Goal: Task Accomplishment & Management: Use online tool/utility

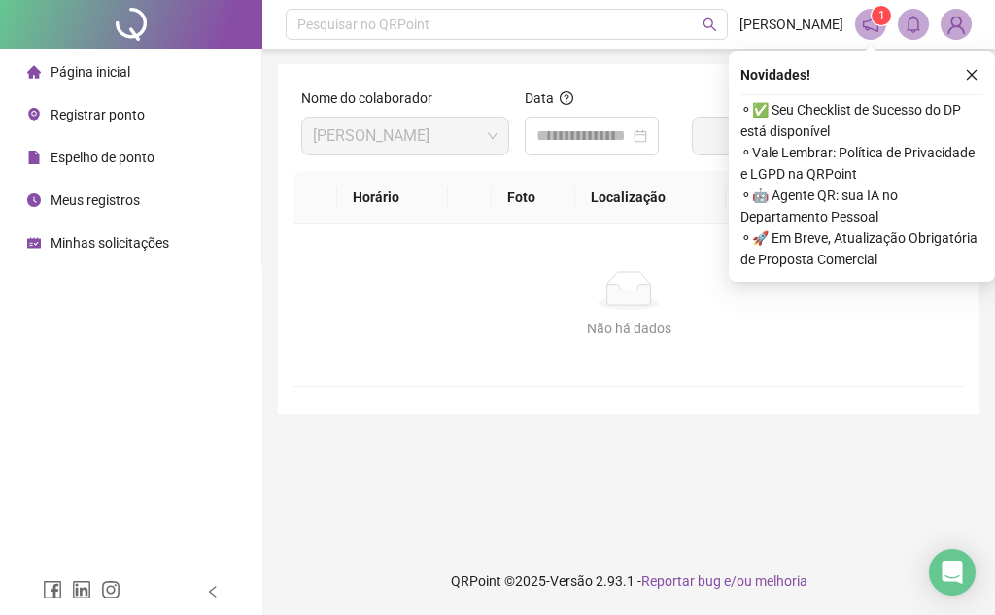
click at [102, 76] on span "Página inicial" at bounding box center [91, 72] width 80 height 16
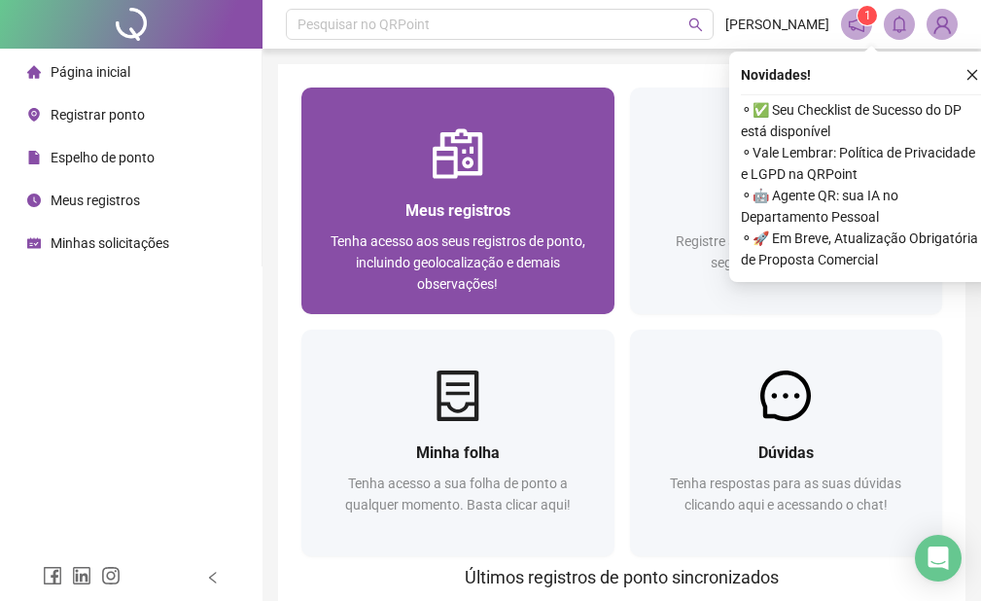
click at [570, 233] on span "Tenha acesso aos seus registros de ponto, incluindo geolocalização e demais obs…" at bounding box center [458, 262] width 255 height 58
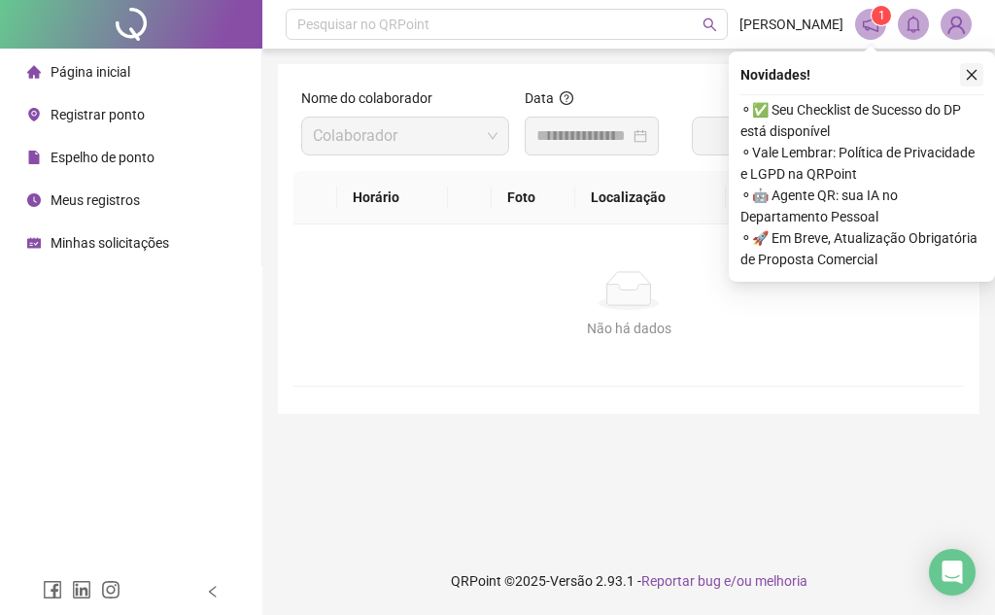
click at [973, 74] on icon "close" at bounding box center [972, 75] width 11 height 11
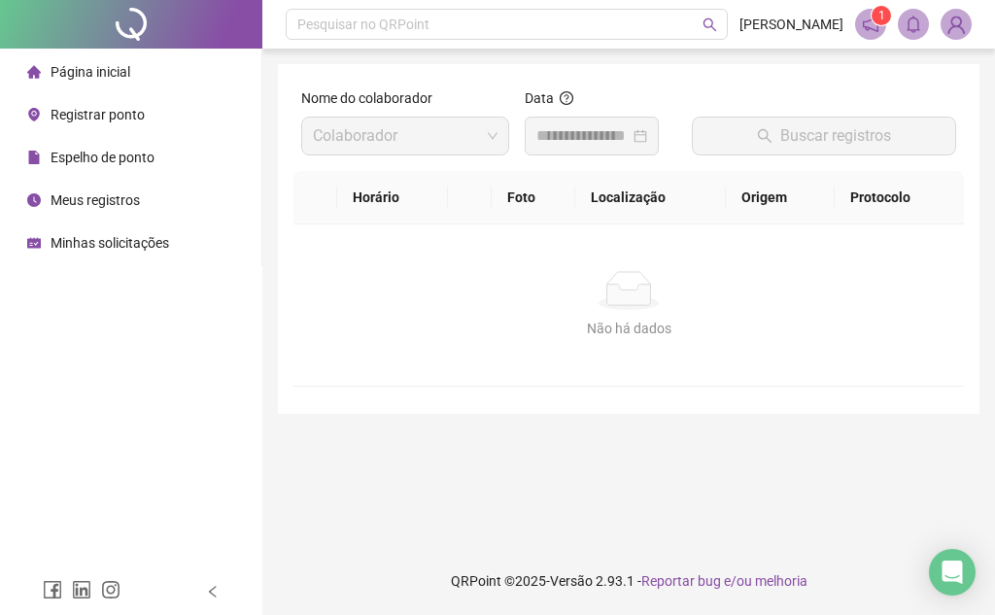
click at [553, 150] on div at bounding box center [592, 136] width 134 height 39
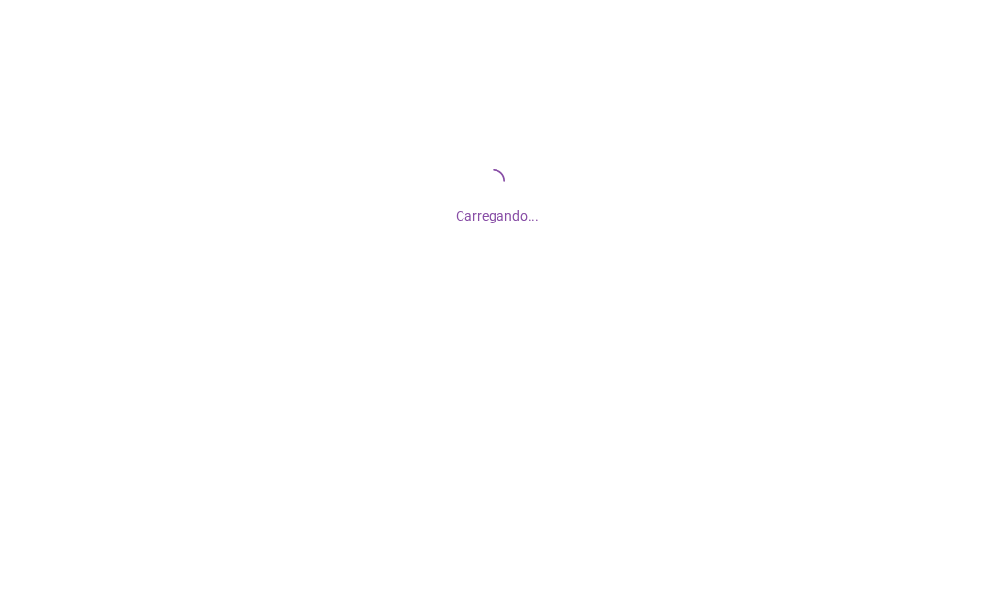
click at [568, 127] on div "Carregando..." at bounding box center [497, 194] width 995 height 389
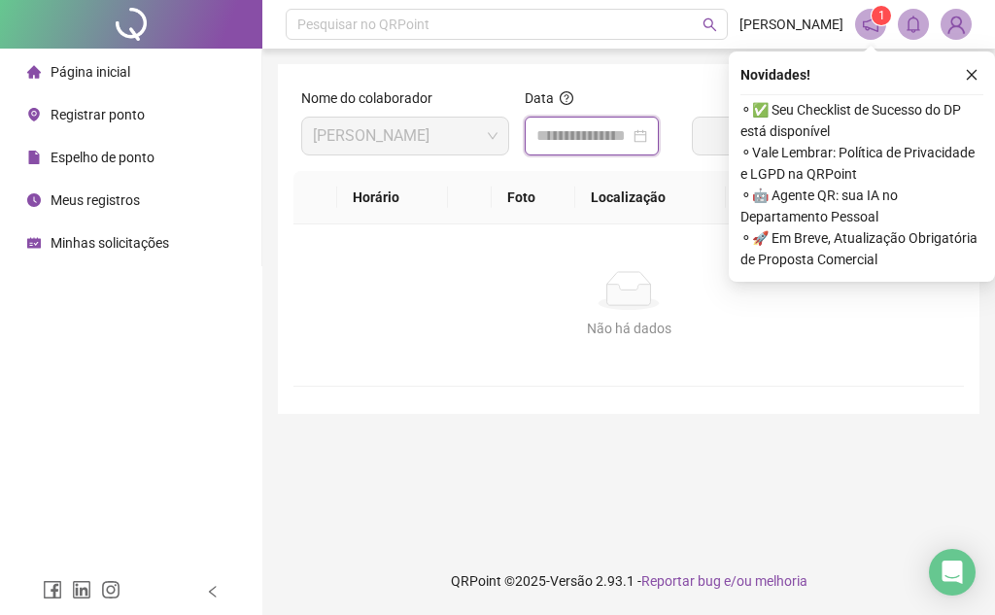
click at [568, 131] on input at bounding box center [583, 135] width 93 height 23
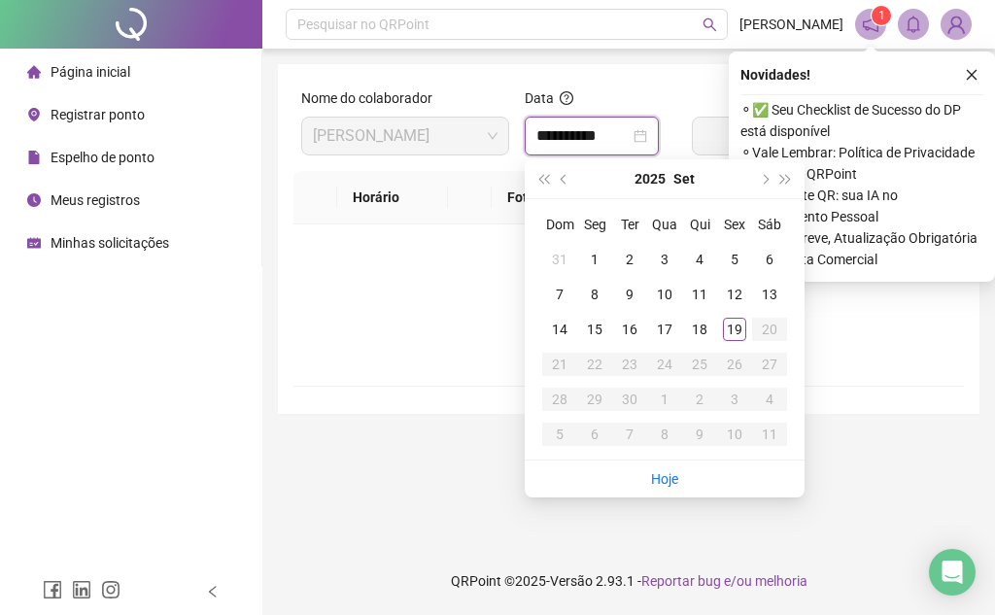
type input "**********"
click at [726, 334] on div "19" at bounding box center [734, 329] width 23 height 23
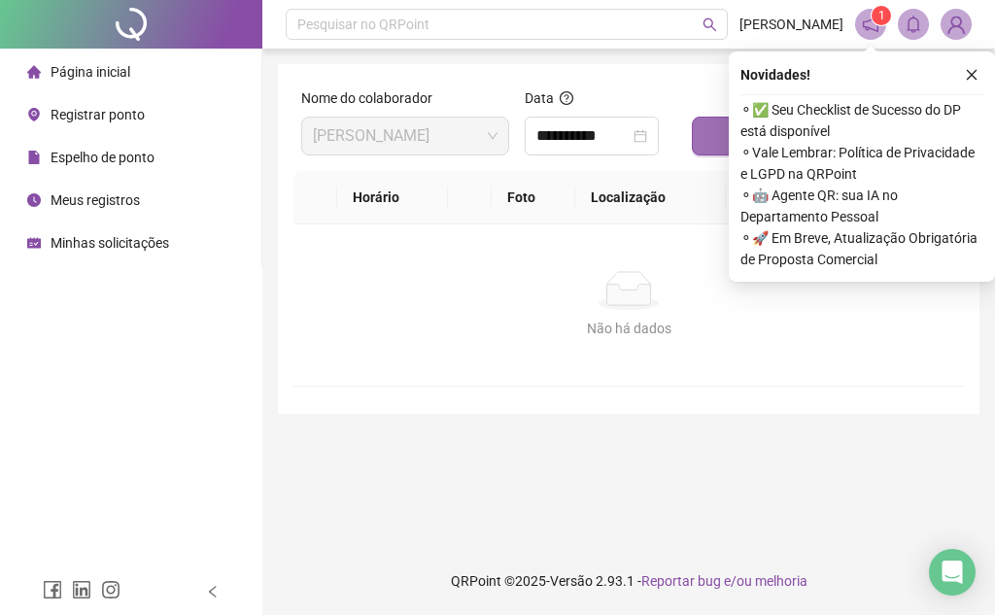
click at [693, 140] on button "Buscar registros" at bounding box center [824, 136] width 264 height 39
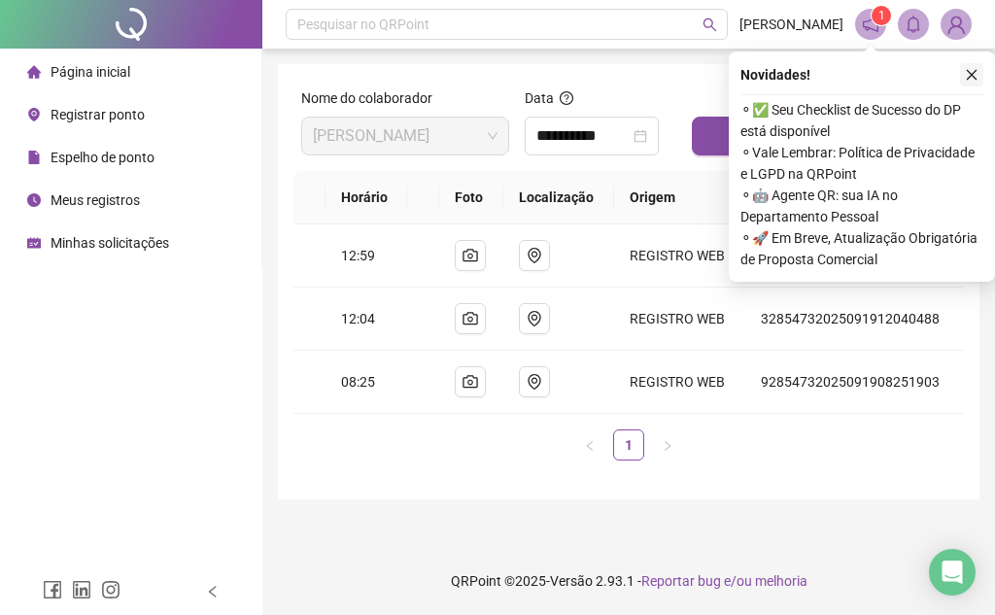
click at [976, 82] on button "button" at bounding box center [971, 74] width 23 height 23
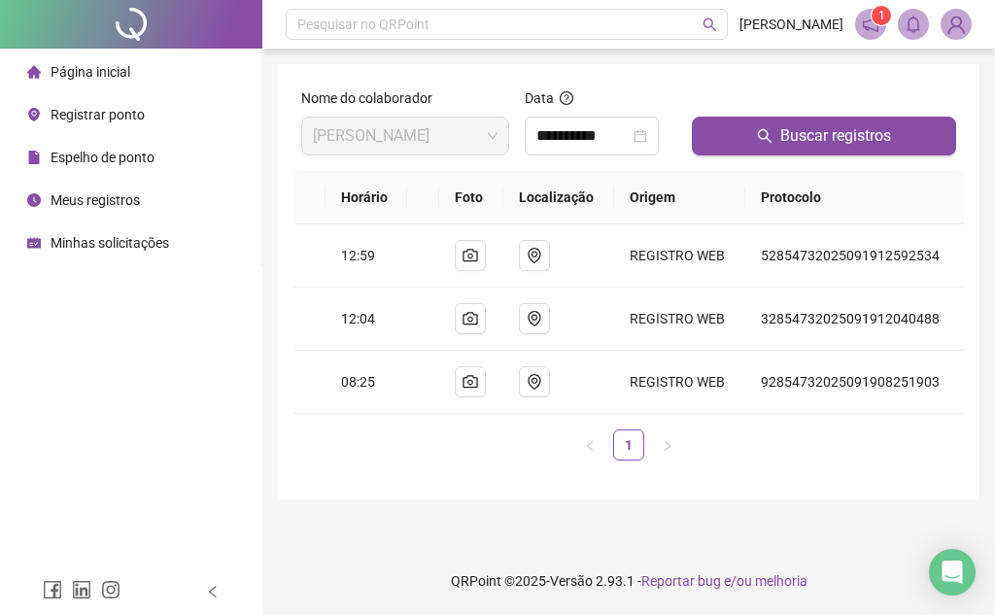
click at [133, 109] on span "Registrar ponto" at bounding box center [98, 115] width 94 height 16
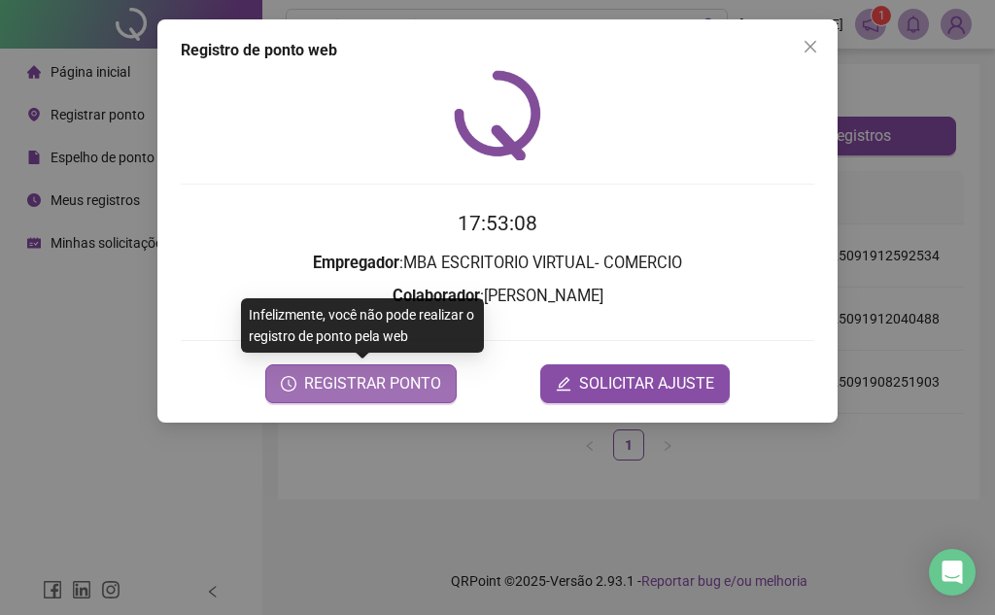
click at [421, 375] on span "REGISTRAR PONTO" at bounding box center [372, 383] width 137 height 23
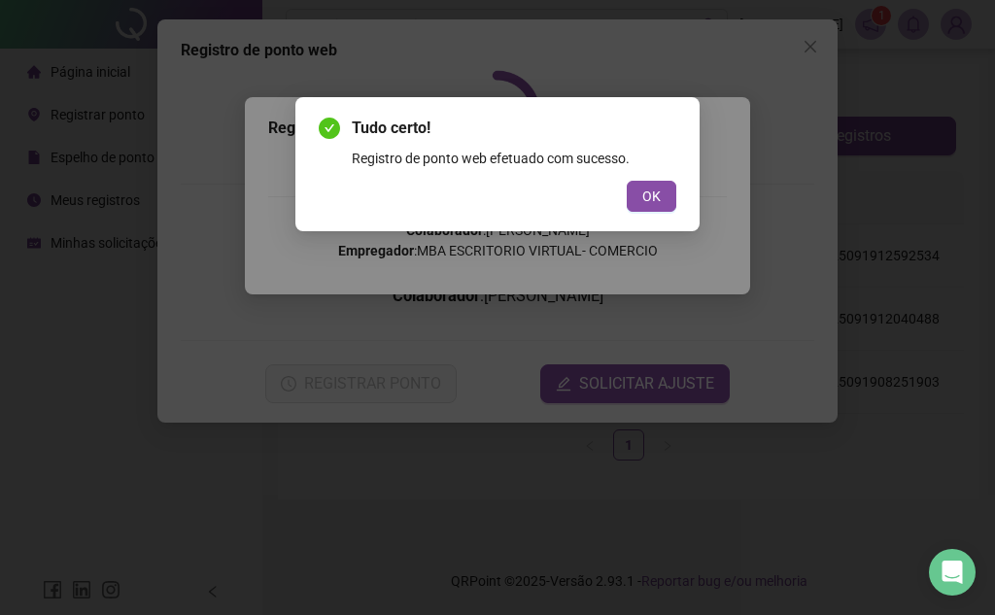
click at [640, 178] on div "Tudo certo! Registro de ponto web efetuado com sucesso. OK" at bounding box center [498, 164] width 358 height 95
click at [647, 184] on button "OK" at bounding box center [652, 196] width 50 height 31
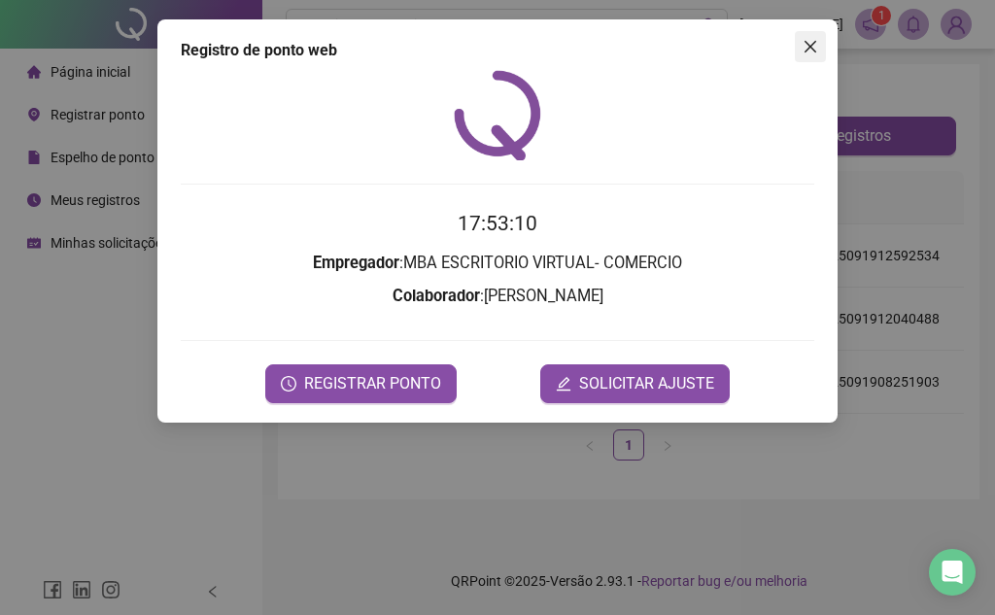
click at [819, 48] on span "Close" at bounding box center [810, 47] width 31 height 16
